Goal: Find specific page/section: Find specific page/section

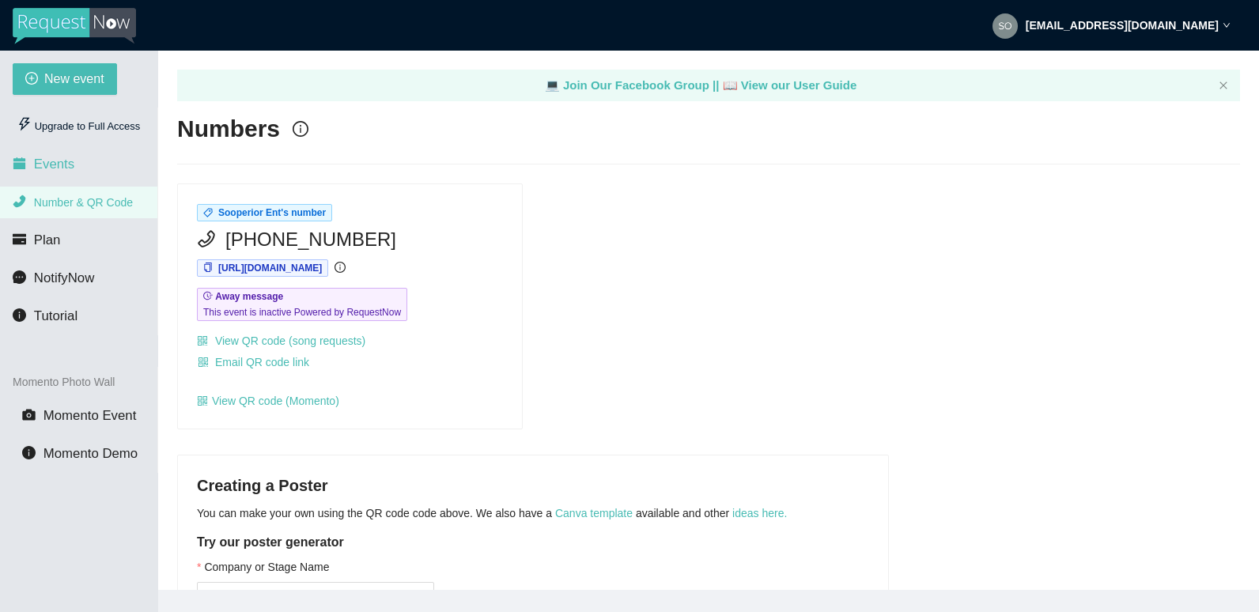
click at [51, 167] on span "Events" at bounding box center [54, 164] width 40 height 15
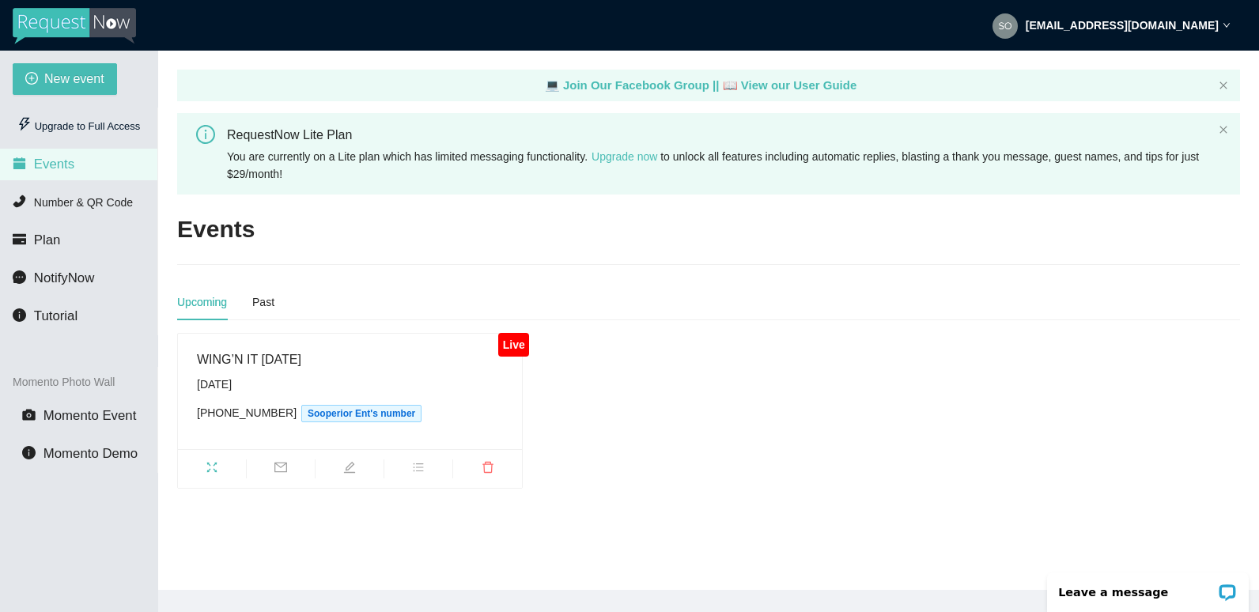
click at [294, 354] on div "WING’N IT [DATE]" at bounding box center [350, 360] width 306 height 20
click at [516, 349] on div "Live" at bounding box center [513, 345] width 31 height 24
